Goal: Obtain resource: Download file/media

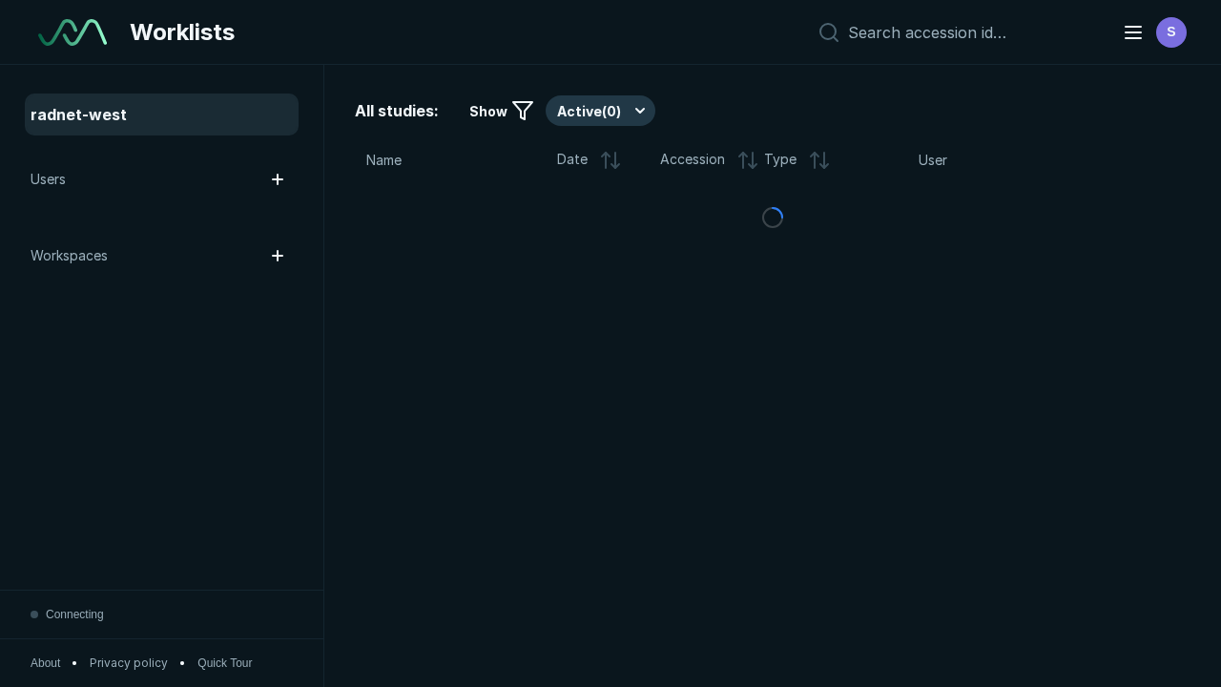
scroll to position [5209, 7945]
